Goal: Task Accomplishment & Management: Use online tool/utility

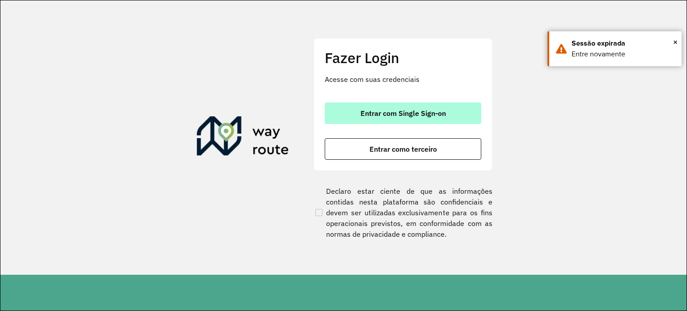
click at [378, 110] on span "Entrar com Single Sign-on" at bounding box center [402, 113] width 85 height 7
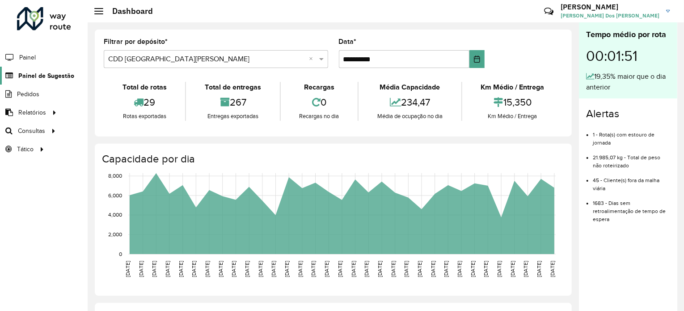
click at [59, 73] on span "Painel de Sugestão" at bounding box center [46, 75] width 56 height 9
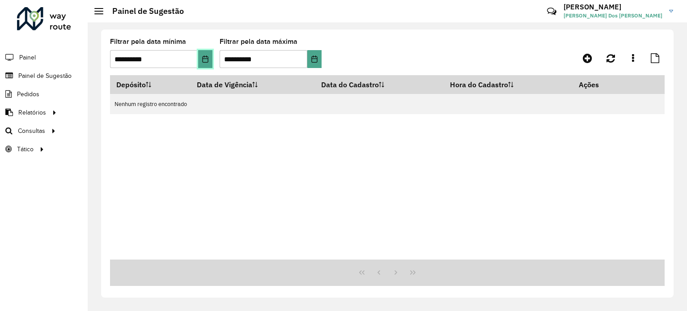
click at [203, 59] on icon "Choose Date" at bounding box center [205, 58] width 7 height 7
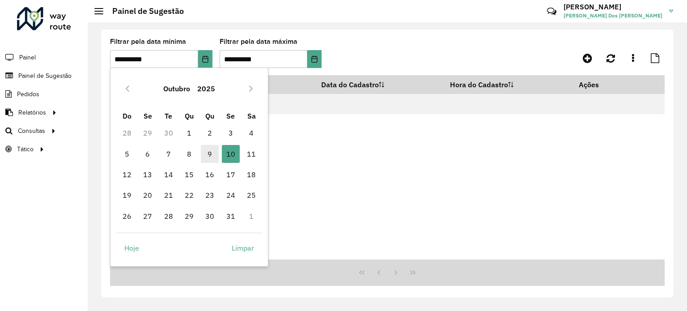
click at [211, 155] on span "9" at bounding box center [210, 154] width 18 height 18
type input "**********"
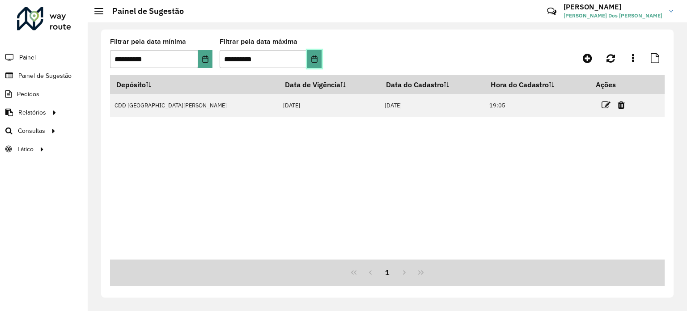
click at [313, 55] on icon "Choose Date" at bounding box center [314, 58] width 6 height 7
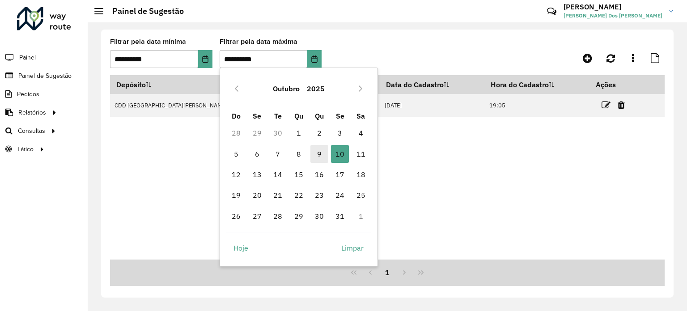
click at [316, 152] on span "9" at bounding box center [319, 154] width 18 height 18
type input "**********"
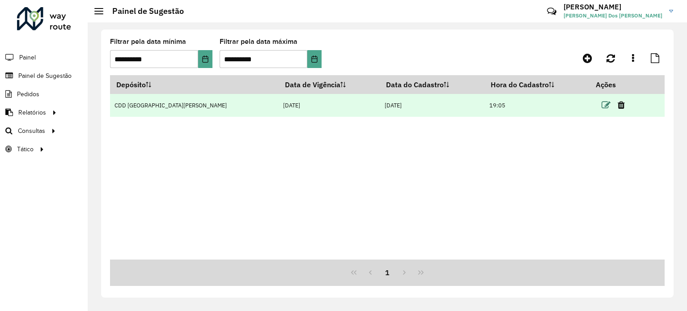
click at [601, 105] on icon at bounding box center [605, 105] width 9 height 9
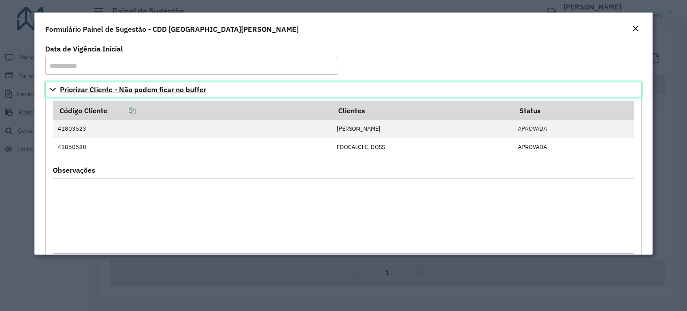
click at [97, 93] on span "Priorizar Cliente - Não podem ficar no buffer" at bounding box center [133, 89] width 146 height 7
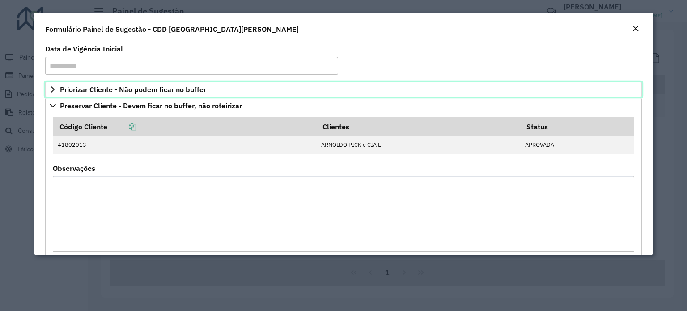
click at [97, 92] on span "Priorizar Cliente - Não podem ficar no buffer" at bounding box center [133, 89] width 146 height 7
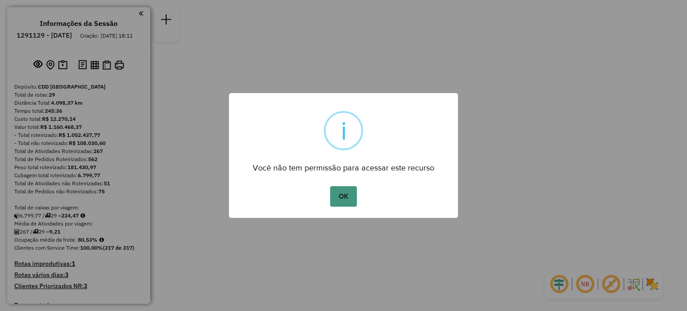
click at [342, 201] on button "OK" at bounding box center [343, 196] width 26 height 21
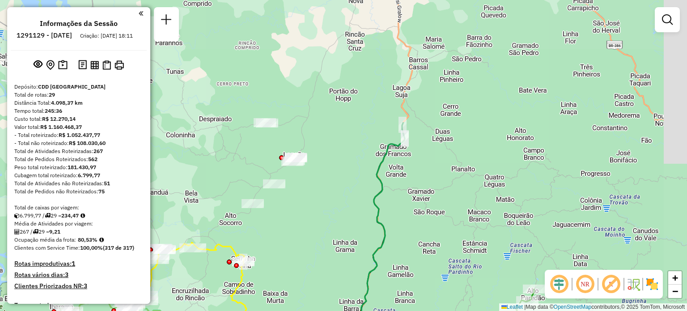
drag, startPoint x: 333, startPoint y: 132, endPoint x: 324, endPoint y: 189, distance: 57.2
click at [324, 189] on div "Janela de atendimento Grade de atendimento Capacidade Transportadoras Veículos …" at bounding box center [343, 155] width 687 height 311
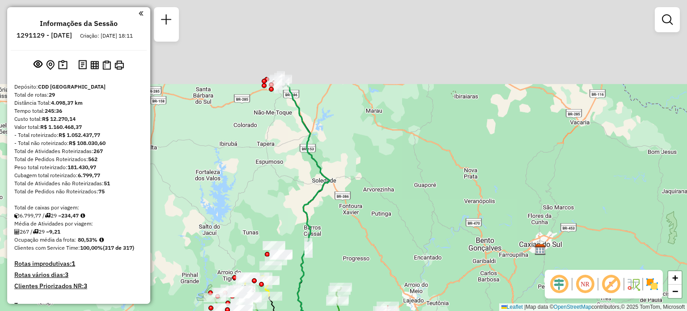
drag, startPoint x: 422, startPoint y: 94, endPoint x: 367, endPoint y: 203, distance: 122.5
click at [367, 203] on div "Janela de atendimento Grade de atendimento Capacidade Transportadoras Veículos …" at bounding box center [343, 155] width 687 height 311
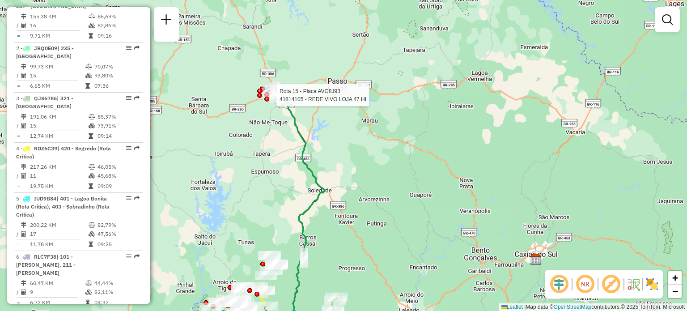
select select "**********"
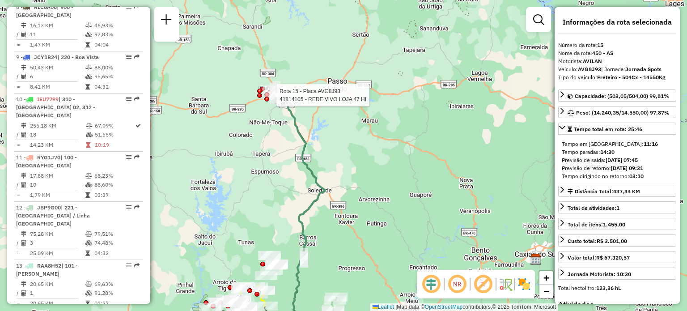
scroll to position [1044, 0]
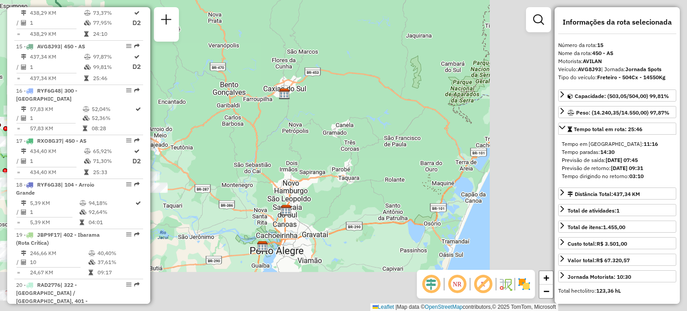
drag, startPoint x: 434, startPoint y: 215, endPoint x: 184, endPoint y: 51, distance: 300.2
click at [184, 51] on div "Janela de atendimento Grade de atendimento Capacidade Transportadoras Veículos …" at bounding box center [343, 155] width 687 height 311
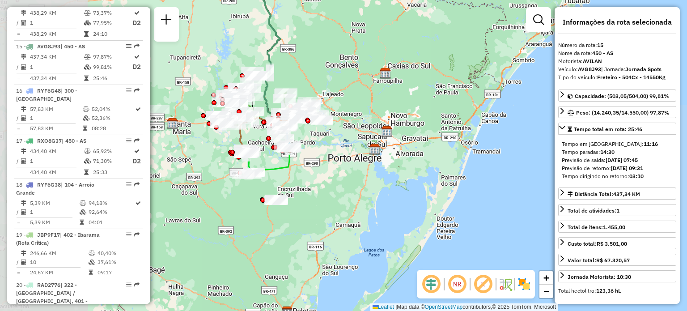
drag, startPoint x: 232, startPoint y: 121, endPoint x: 355, endPoint y: 114, distance: 123.1
click at [368, 116] on div "Janela de atendimento Grade de atendimento Capacidade Transportadoras Veículos …" at bounding box center [343, 155] width 687 height 311
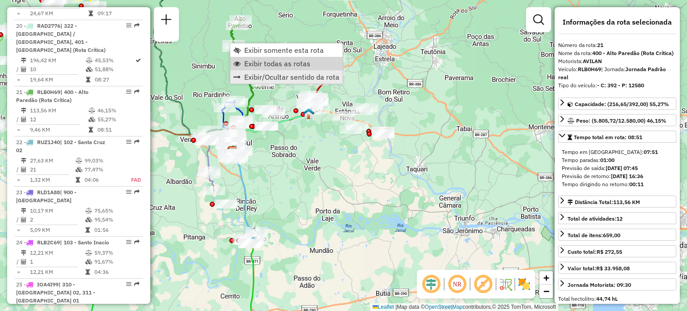
scroll to position [1332, 0]
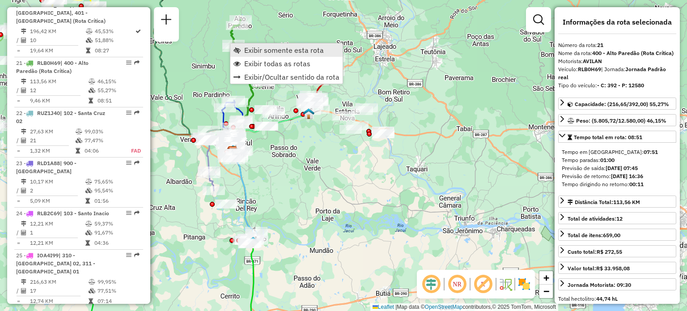
click at [269, 49] on span "Exibir somente esta rota" at bounding box center [284, 49] width 80 height 7
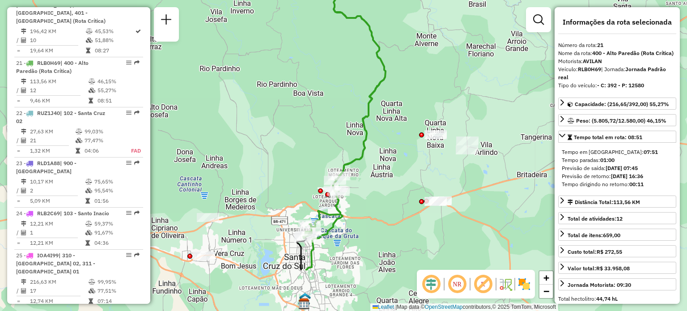
drag, startPoint x: 306, startPoint y: 166, endPoint x: 300, endPoint y: 135, distance: 31.4
click at [300, 136] on div "Janela de atendimento Grade de atendimento Capacidade Transportadoras Veículos …" at bounding box center [343, 155] width 687 height 311
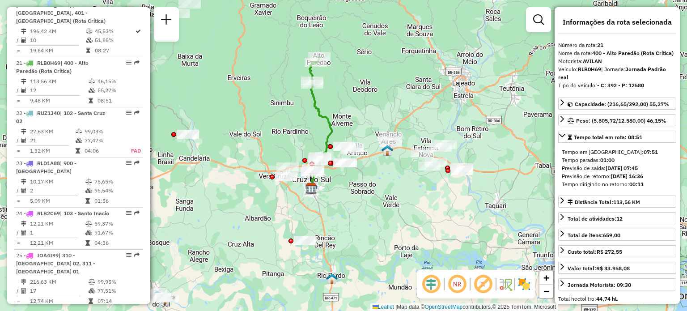
click at [294, 134] on div "Janela de atendimento Grade de atendimento Capacidade Transportadoras Veículos …" at bounding box center [343, 155] width 687 height 311
